Goal: Transaction & Acquisition: Download file/media

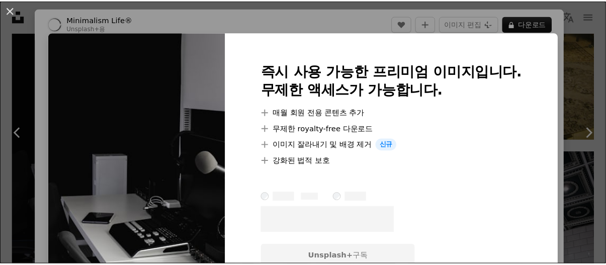
scroll to position [1558, 0]
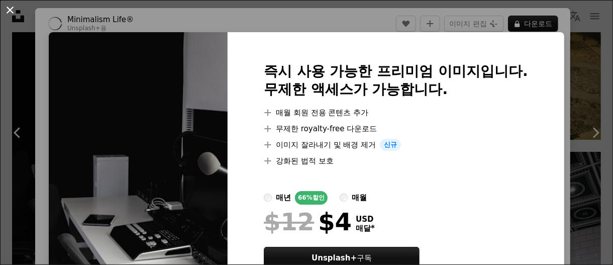
click at [10, 9] on button "An X shape" at bounding box center [10, 10] width 12 height 12
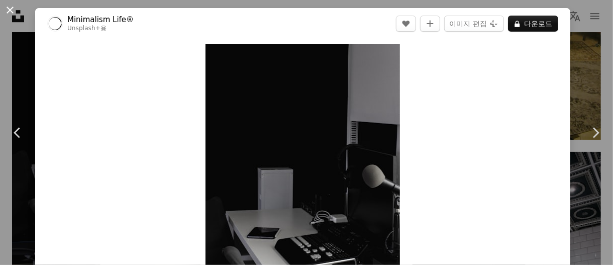
click at [10, 6] on button "An X shape" at bounding box center [10, 10] width 12 height 12
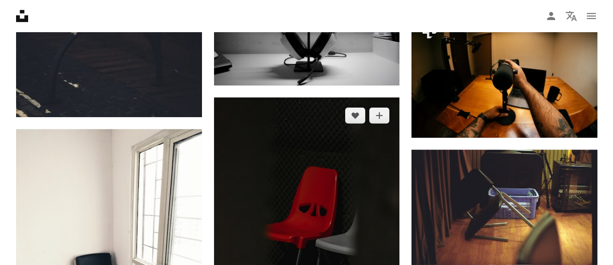
scroll to position [1106, 0]
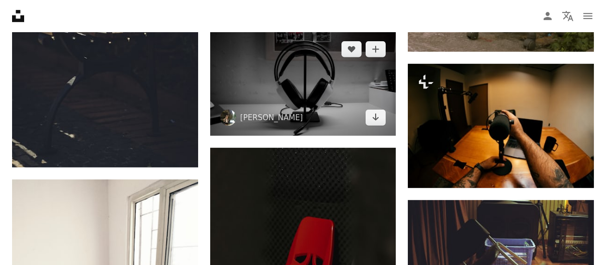
click at [376, 74] on img at bounding box center [303, 83] width 186 height 105
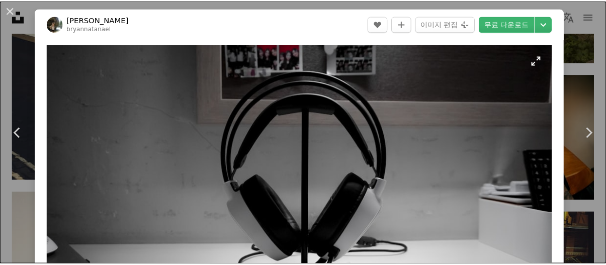
scroll to position [101, 0]
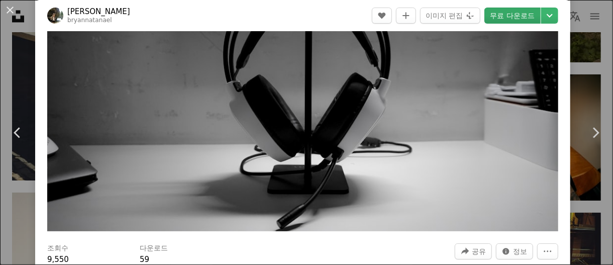
click at [500, 18] on link "무료 다운로드" at bounding box center [513, 16] width 56 height 16
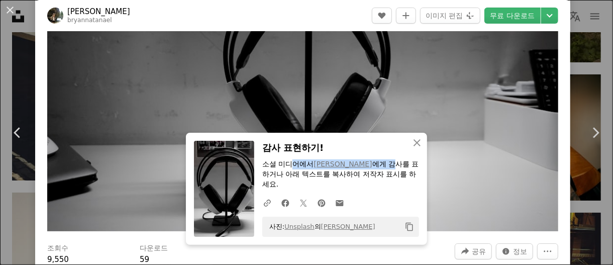
drag, startPoint x: 387, startPoint y: 159, endPoint x: 289, endPoint y: 160, distance: 98.0
click at [289, 160] on div "감사 표현하기! 소셜 미디어에서 [PERSON_NAME] 에게 감사를 표하거나 아래 텍스트를 복사하여 저작자 표시를 하세요. A URL sha…" at bounding box center [340, 189] width 157 height 96
copy p "어에서 [PERSON_NAME] 에게 감"
click at [14, 9] on button "An X shape" at bounding box center [10, 10] width 12 height 12
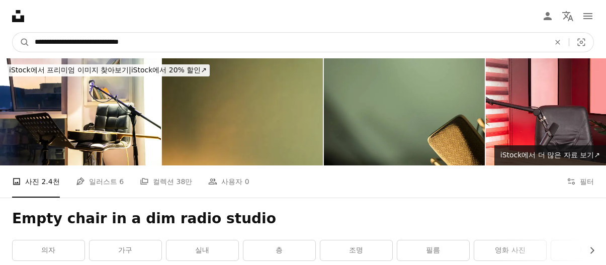
drag, startPoint x: 152, startPoint y: 42, endPoint x: 0, endPoint y: 37, distance: 151.9
click at [0, 37] on nav "**********" at bounding box center [303, 42] width 606 height 32
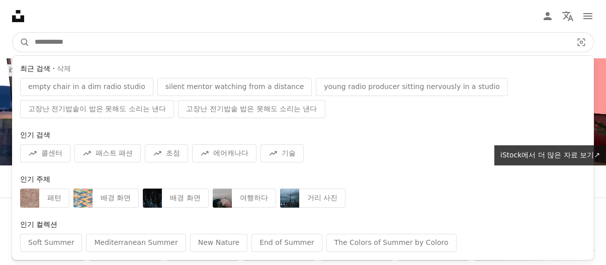
click at [127, 45] on input "사이트 전체에서 이미지 찾기" at bounding box center [299, 42] width 539 height 19
paste input "**********"
type input "**********"
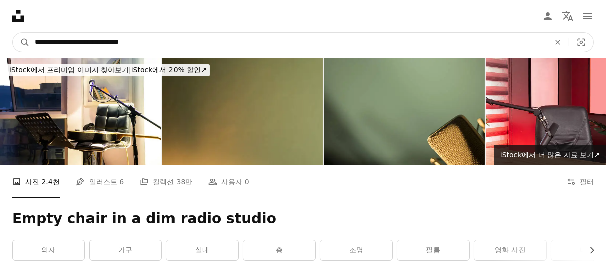
click button "A magnifying glass" at bounding box center [21, 42] width 17 height 19
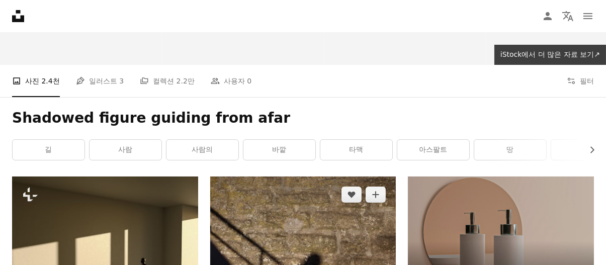
scroll to position [251, 0]
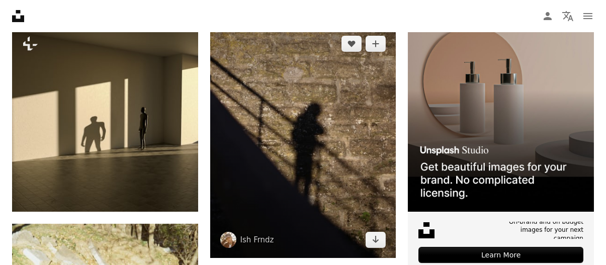
click at [345, 104] on img at bounding box center [303, 142] width 186 height 232
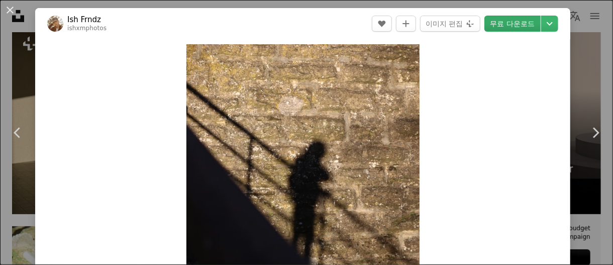
click at [507, 21] on link "무료 다운로드" at bounding box center [513, 24] width 56 height 16
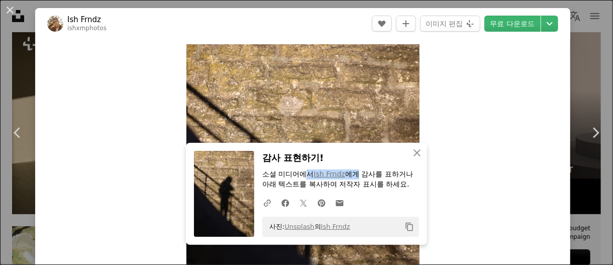
drag, startPoint x: 355, startPoint y: 176, endPoint x: 303, endPoint y: 177, distance: 52.3
click at [303, 177] on p "소셜 미디어에서 [PERSON_NAME] 에게 감사를 표하거나 아래 텍스트를 복사하여 저작자 표시를 하세요." at bounding box center [340, 179] width 157 height 20
copy p "서 Ish [PERSON_NAME] 에게"
click at [15, 10] on button "An X shape" at bounding box center [10, 10] width 12 height 12
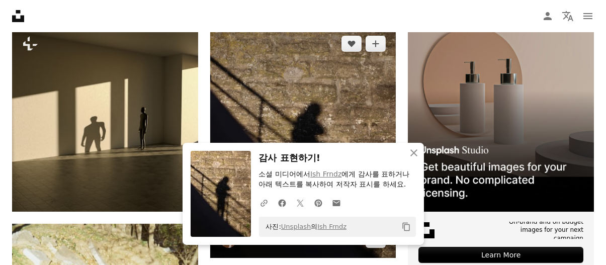
scroll to position [352, 0]
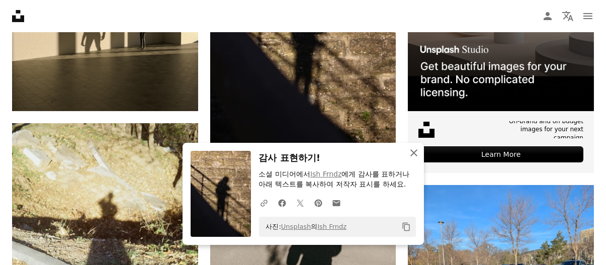
click at [416, 150] on icon "button" at bounding box center [413, 152] width 7 height 7
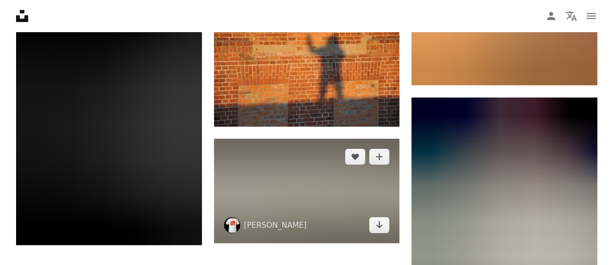
scroll to position [1609, 0]
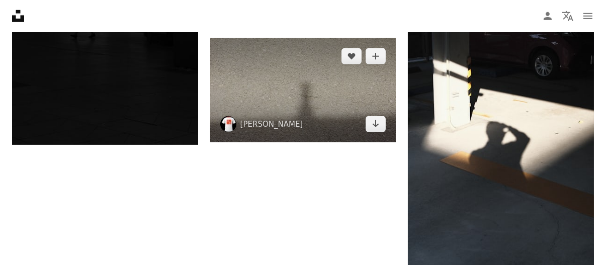
click at [278, 83] on img at bounding box center [303, 90] width 186 height 105
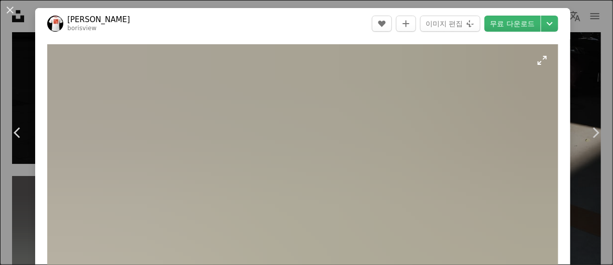
scroll to position [50, 0]
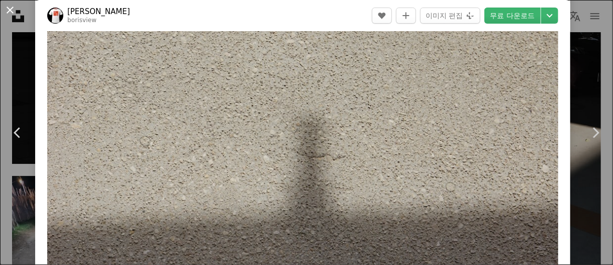
click at [13, 4] on button "An X shape" at bounding box center [10, 10] width 12 height 12
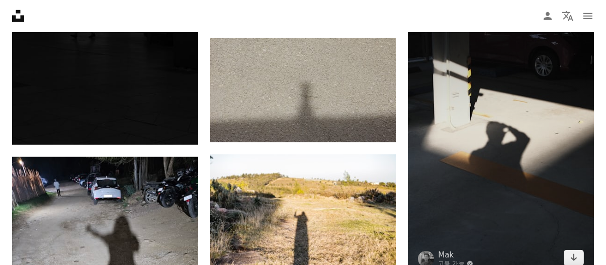
click at [482, 114] on img at bounding box center [501, 136] width 186 height 279
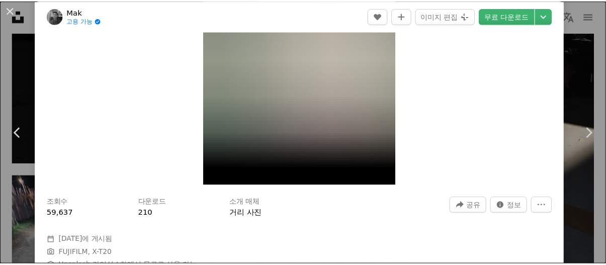
scroll to position [50, 0]
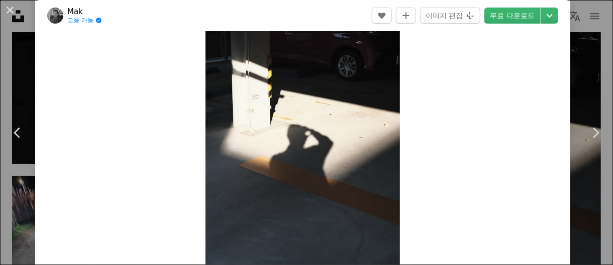
click at [16, 8] on button "An X shape" at bounding box center [10, 10] width 12 height 12
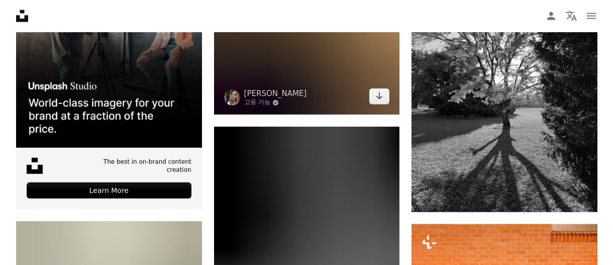
scroll to position [2514, 0]
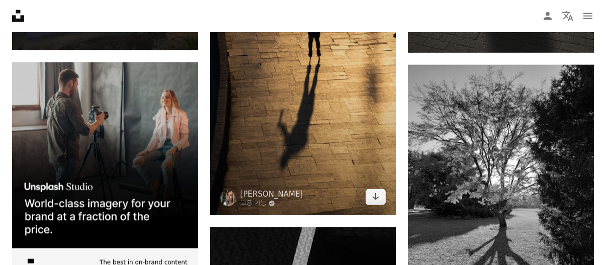
click at [351, 120] on img at bounding box center [303, 76] width 186 height 279
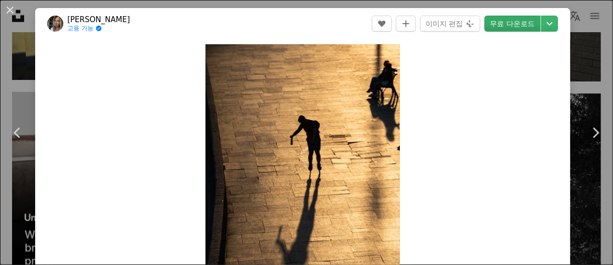
click at [496, 20] on link "무료 다운로드" at bounding box center [513, 24] width 56 height 16
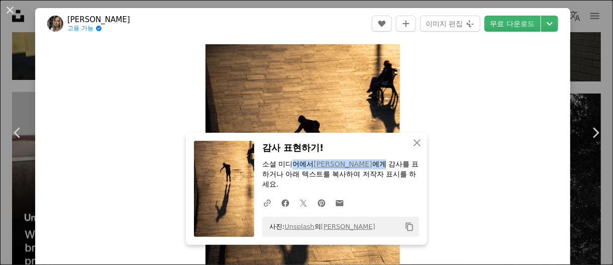
drag, startPoint x: 400, startPoint y: 163, endPoint x: 291, endPoint y: 165, distance: 109.1
click at [291, 165] on p "소셜 미디어에서 [PERSON_NAME] 에게 감사를 표하거나 아래 텍스트를 복사하여 저작자 표시를 하세요." at bounding box center [340, 174] width 157 height 30
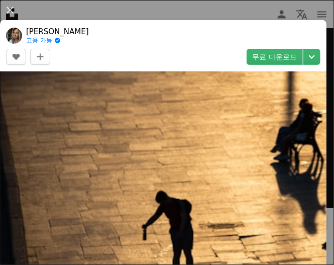
scroll to position [18978, 0]
click at [11, 9] on button "An X shape" at bounding box center [10, 10] width 12 height 12
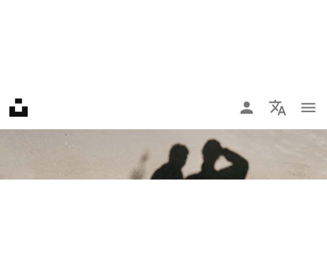
scroll to position [2514, 0]
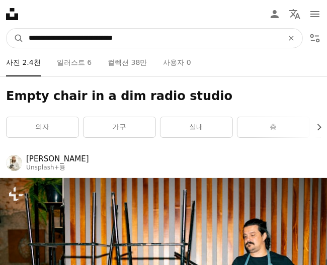
click at [156, 41] on input "**********" at bounding box center [152, 38] width 256 height 19
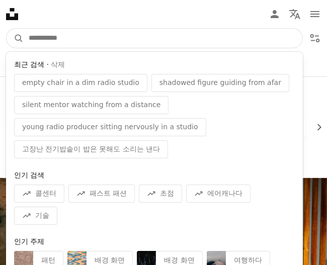
paste input "**********"
type input "**********"
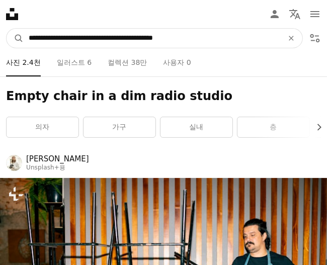
click button "A magnifying glass" at bounding box center [15, 38] width 17 height 19
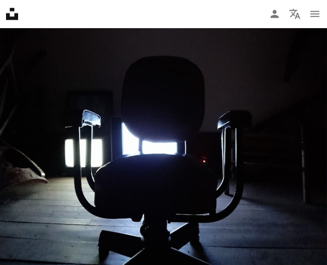
scroll to position [553, 0]
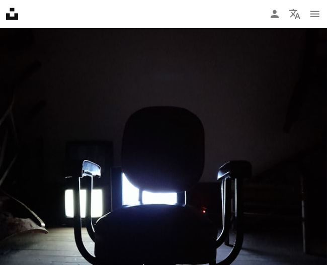
click at [254, 111] on img at bounding box center [163, 141] width 327 height 435
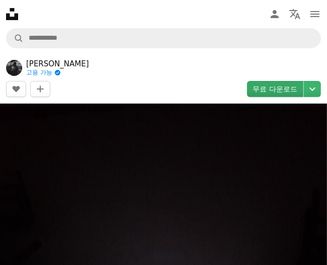
click at [273, 92] on link "무료 다운로드" at bounding box center [275, 89] width 56 height 16
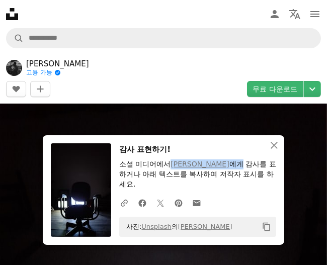
drag, startPoint x: 241, startPoint y: 160, endPoint x: 172, endPoint y: 160, distance: 69.4
click at [172, 160] on p "소셜 미디어에서 [PERSON_NAME] 에게 감사를 표하거나 아래 텍스트를 복사하여 저작자 표시를 하세요." at bounding box center [197, 174] width 157 height 30
copy p "[PERSON_NAME] 에게"
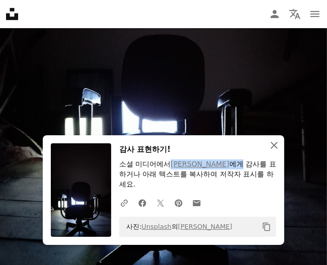
click at [276, 145] on icon "An X shape" at bounding box center [274, 145] width 12 height 12
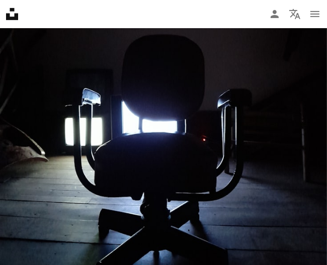
scroll to position [0, 0]
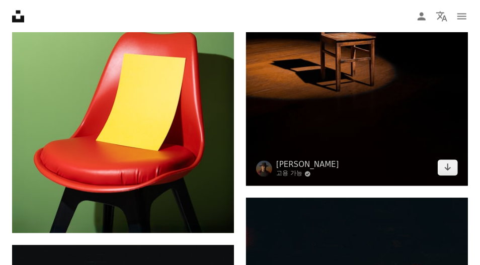
scroll to position [2536, 0]
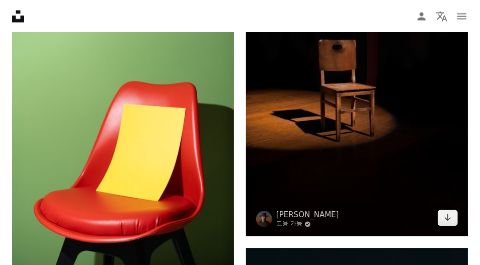
click at [412, 121] on img at bounding box center [357, 96] width 222 height 279
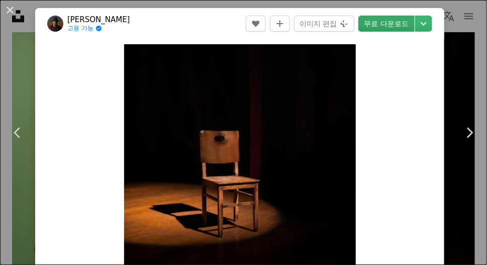
click at [387, 22] on link "무료 다운로드" at bounding box center [386, 24] width 56 height 16
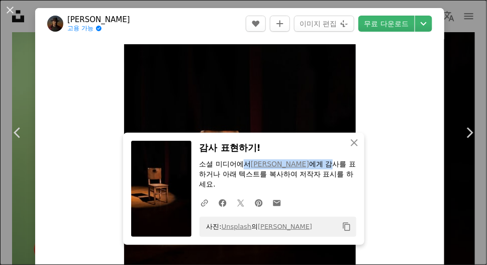
drag, startPoint x: 316, startPoint y: 162, endPoint x: 241, endPoint y: 163, distance: 74.4
click at [241, 163] on p "소셜 미디어에서 [PERSON_NAME] 에게 감사를 표하거나 아래 텍스트를 복사하여 저작자 표시를 하세요." at bounding box center [278, 174] width 157 height 30
copy p "서 [PERSON_NAME] 에게 감"
click at [7, 7] on button "An X shape" at bounding box center [10, 10] width 12 height 12
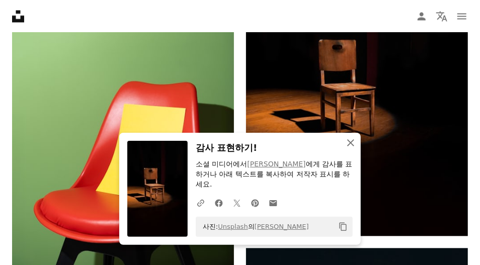
click at [349, 141] on icon "An X shape" at bounding box center [350, 143] width 12 height 12
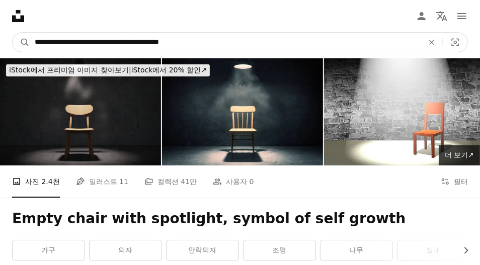
drag, startPoint x: 211, startPoint y: 41, endPoint x: 0, endPoint y: 41, distance: 210.6
click at [0, 41] on nav "**********" at bounding box center [240, 42] width 480 height 32
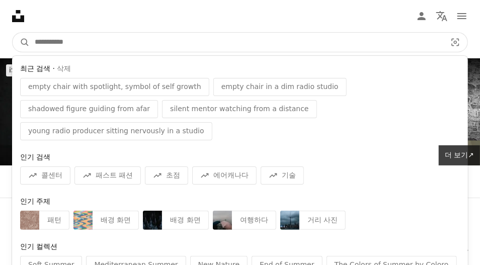
paste input "**********"
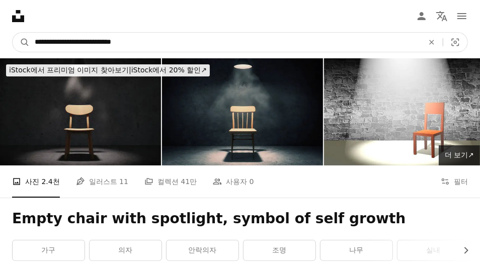
type input "**********"
click at [13, 33] on button "A magnifying glass" at bounding box center [21, 42] width 17 height 19
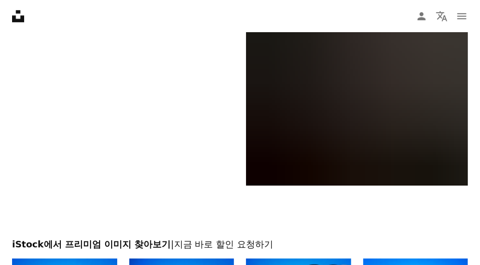
scroll to position [2664, 0]
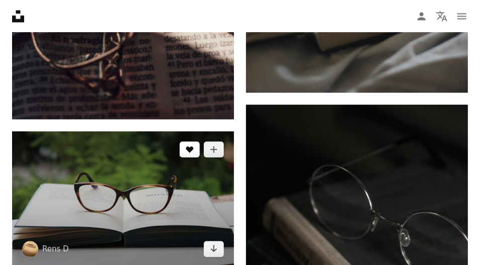
click at [186, 145] on icon "A heart" at bounding box center [190, 149] width 8 height 8
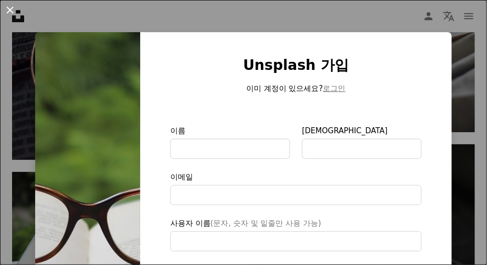
click at [16, 10] on button "An X shape" at bounding box center [10, 10] width 12 height 12
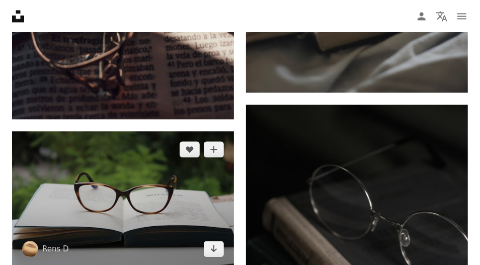
click at [159, 148] on img at bounding box center [123, 199] width 222 height 136
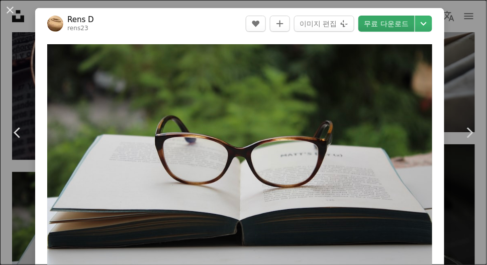
click at [392, 28] on link "무료 다운로드" at bounding box center [386, 24] width 56 height 16
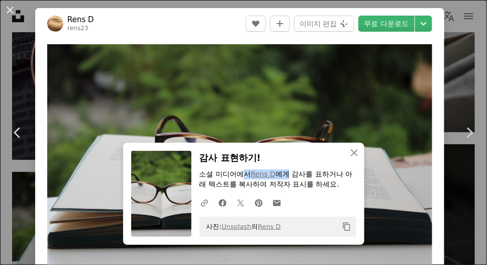
drag, startPoint x: 284, startPoint y: 171, endPoint x: 240, endPoint y: 171, distance: 43.7
click at [240, 171] on p "소셜 미디어에서 Rens D 에게 감사를 표하거나 아래 텍스트를 복사하여 저작자 표시를 하세요." at bounding box center [278, 179] width 157 height 20
copy p "서 Rens D 에게"
click at [15, 11] on button "An X shape" at bounding box center [10, 10] width 12 height 12
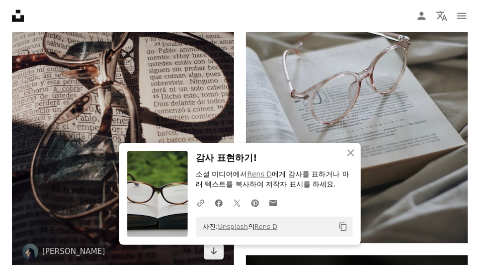
scroll to position [2413, 0]
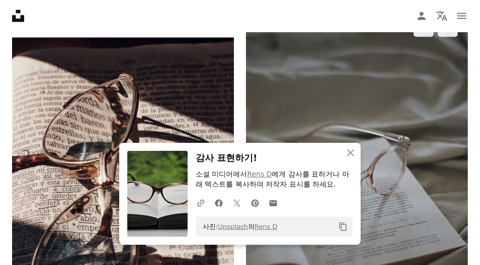
click at [381, 97] on img at bounding box center [357, 177] width 222 height 333
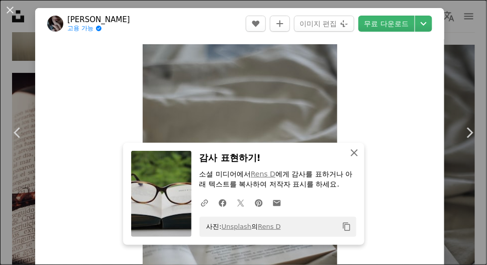
click at [351, 153] on icon "button" at bounding box center [354, 152] width 7 height 7
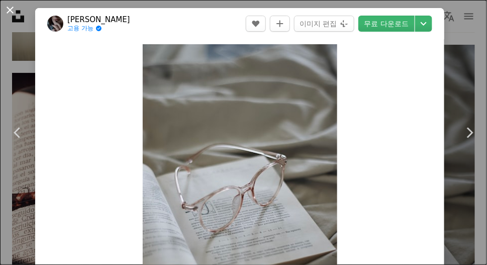
click at [14, 8] on button "An X shape" at bounding box center [10, 10] width 12 height 12
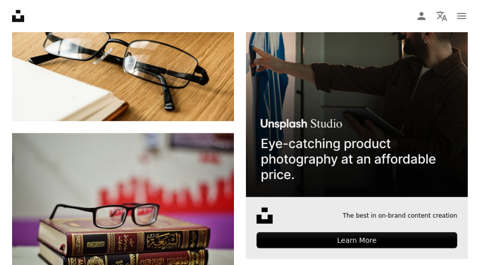
scroll to position [402, 0]
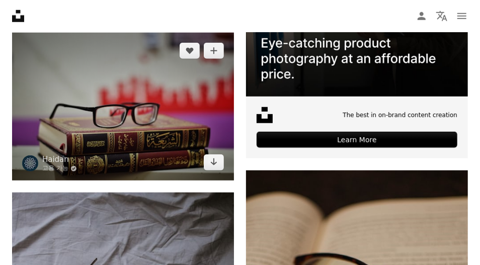
click at [219, 99] on img at bounding box center [123, 107] width 222 height 148
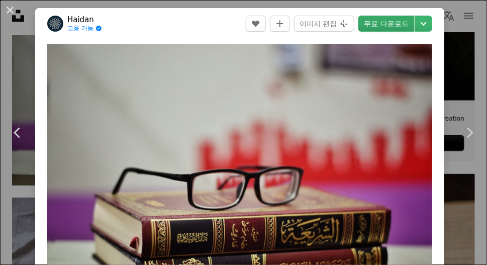
click at [380, 19] on link "무료 다운로드" at bounding box center [386, 24] width 56 height 16
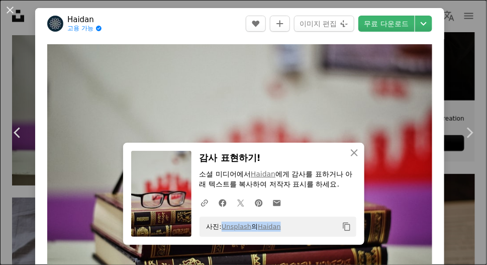
drag, startPoint x: 289, startPoint y: 227, endPoint x: 217, endPoint y: 220, distance: 71.8
click at [217, 220] on div "사진: Unsplash 의 Haidan Copy content" at bounding box center [278, 227] width 157 height 20
copy span "Unsplash 의 Haidan"
click at [4, 5] on button "An X shape" at bounding box center [10, 10] width 12 height 12
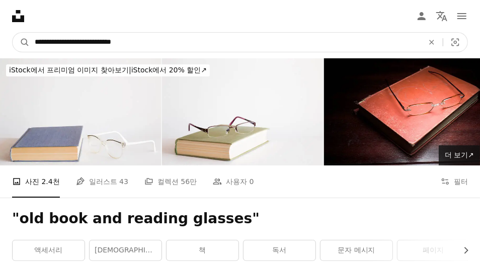
drag, startPoint x: 165, startPoint y: 44, endPoint x: 0, endPoint y: 44, distance: 164.9
click at [0, 44] on nav "**********" at bounding box center [240, 42] width 480 height 32
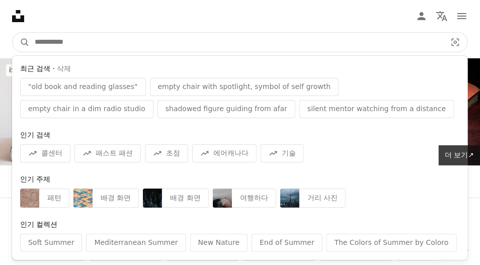
paste input "**********"
type input "**********"
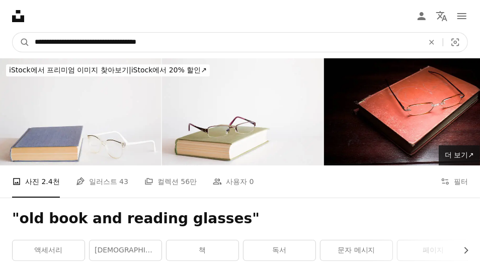
click button "A magnifying glass" at bounding box center [21, 42] width 17 height 19
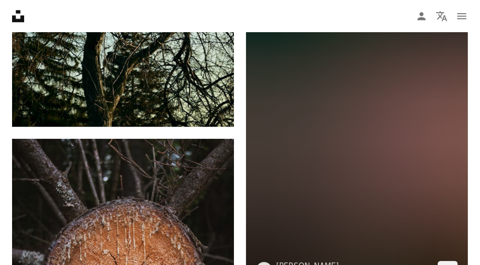
scroll to position [1458, 0]
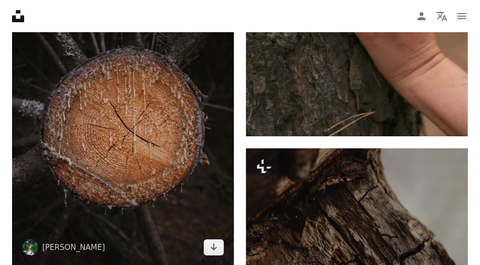
click at [149, 133] on img at bounding box center [123, 126] width 222 height 277
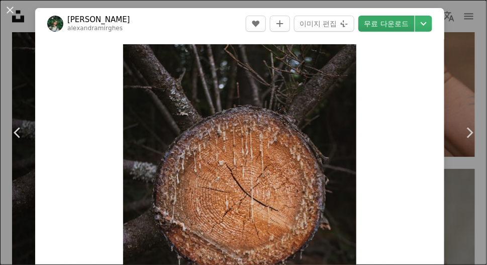
click at [403, 21] on link "무료 다운로드" at bounding box center [386, 24] width 56 height 16
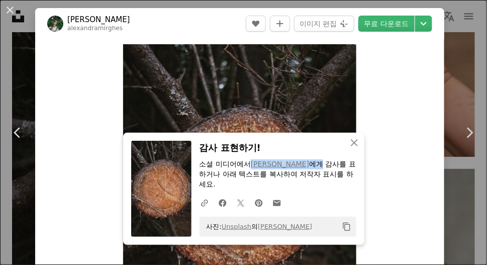
drag, startPoint x: 323, startPoint y: 164, endPoint x: 263, endPoint y: 159, distance: 60.6
click at [246, 162] on p "소셜 미디어에서 [PERSON_NAME] 에게 감사를 표하거나 아래 텍스트를 복사하여 저작자 표시를 하세요." at bounding box center [278, 174] width 157 height 30
copy p "[PERSON_NAME] 에게"
click at [351, 146] on icon "button" at bounding box center [354, 142] width 7 height 7
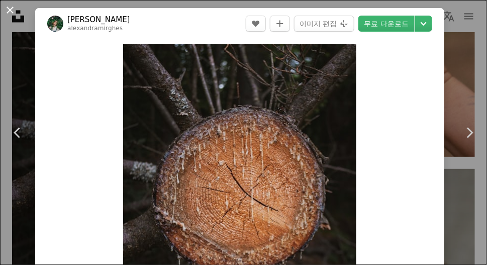
click at [16, 11] on button "An X shape" at bounding box center [10, 10] width 12 height 12
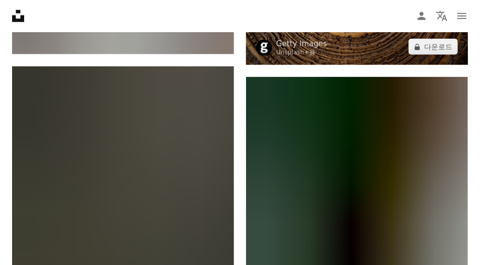
scroll to position [2061, 0]
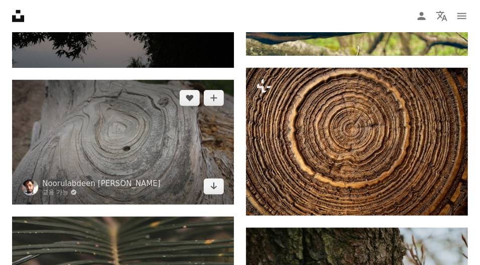
click at [212, 114] on img at bounding box center [123, 142] width 222 height 125
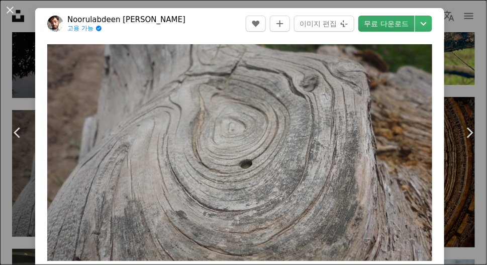
click at [377, 23] on link "무료 다운로드" at bounding box center [386, 24] width 56 height 16
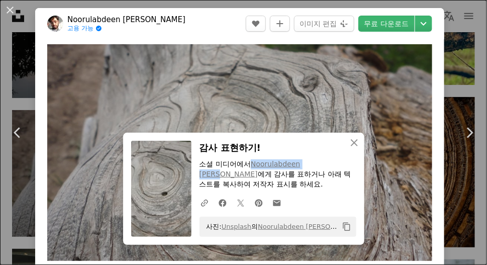
drag, startPoint x: 323, startPoint y: 165, endPoint x: 248, endPoint y: 165, distance: 75.4
click at [248, 165] on p "소셜 미디어에서 Noorulabdeen [PERSON_NAME] 에게 감사를 표하거나 아래 텍스트를 복사하여 저작자 표시를 하세요." at bounding box center [278, 174] width 157 height 30
click at [352, 143] on icon "An X shape" at bounding box center [354, 143] width 12 height 12
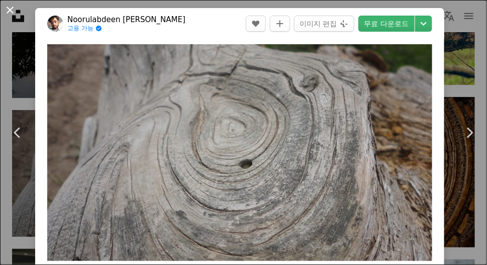
click at [16, 7] on button "An X shape" at bounding box center [10, 10] width 12 height 12
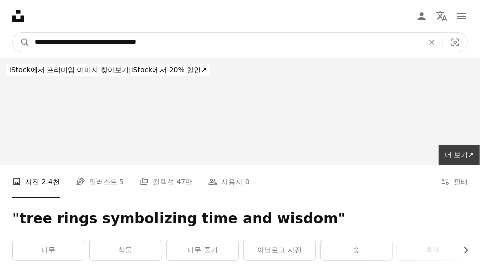
drag, startPoint x: 183, startPoint y: 43, endPoint x: 0, endPoint y: 3, distance: 187.9
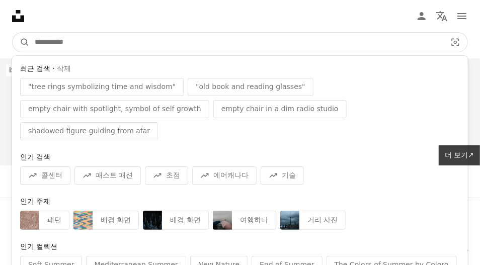
click at [72, 39] on input "사이트 전체에서 이미지 찾기" at bounding box center [236, 42] width 413 height 19
paste input "**********"
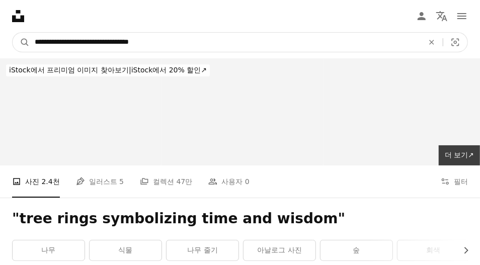
type input "**********"
click at [13, 33] on button "A magnifying glass" at bounding box center [21, 42] width 17 height 19
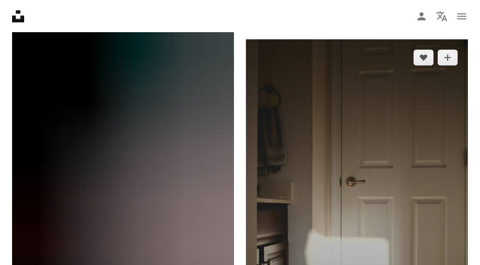
scroll to position [2514, 0]
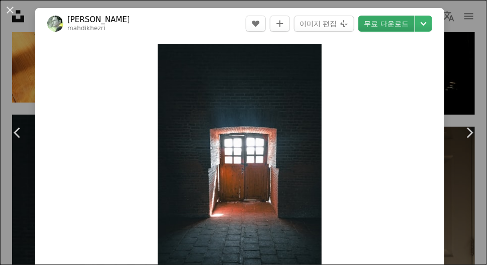
click at [387, 23] on link "무료 다운로드" at bounding box center [386, 24] width 56 height 16
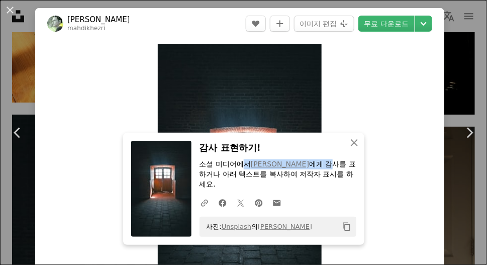
drag, startPoint x: 313, startPoint y: 161, endPoint x: 237, endPoint y: 160, distance: 75.9
click at [237, 160] on p "소셜 미디어에서 [PERSON_NAME] 에게 감사를 표하거나 아래 텍스트를 복사하여 저작자 표시를 하세요." at bounding box center [278, 174] width 157 height 30
copy p "서 [PERSON_NAME] 에게 감"
click at [16, 9] on button "An X shape" at bounding box center [10, 10] width 12 height 12
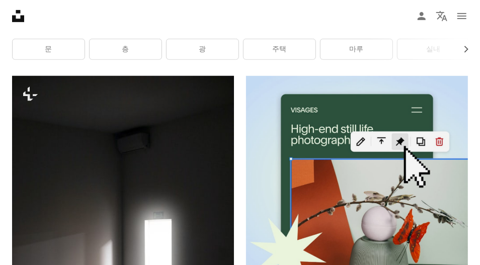
scroll to position [302, 0]
